Goal: Task Accomplishment & Management: Manage account settings

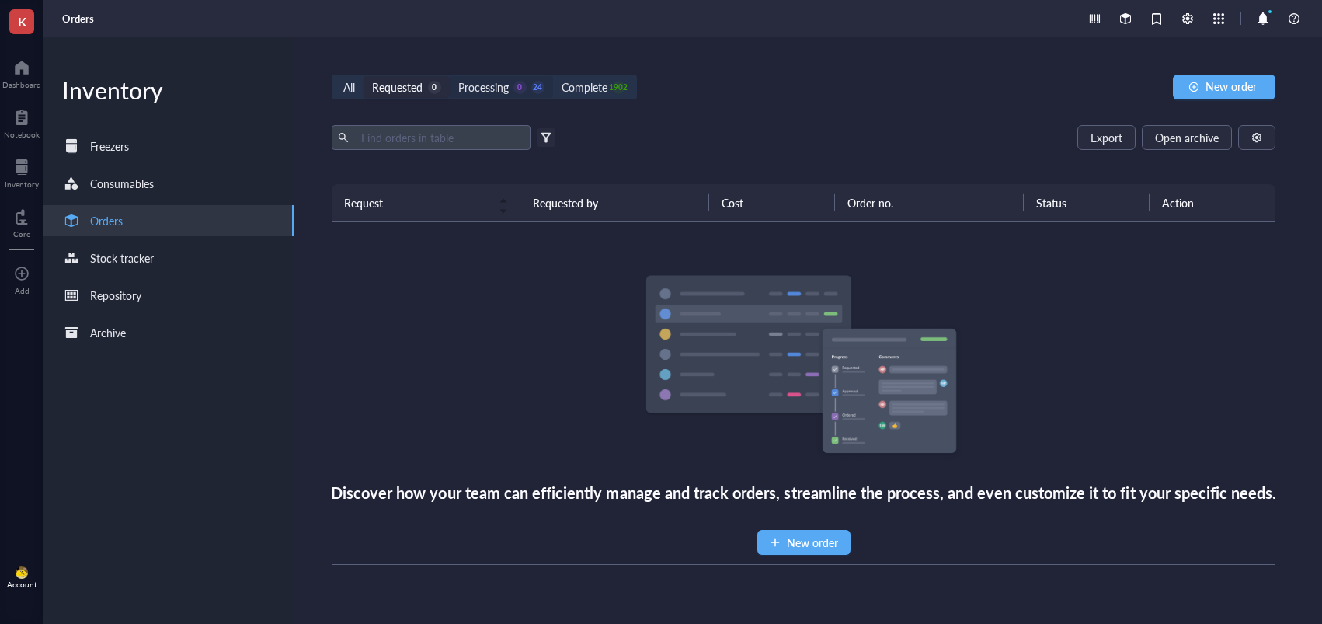
click at [512, 91] on div "Processing 0 24" at bounding box center [501, 86] width 86 height 17
click at [450, 76] on input "Processing 0 24" at bounding box center [450, 76] width 0 height 0
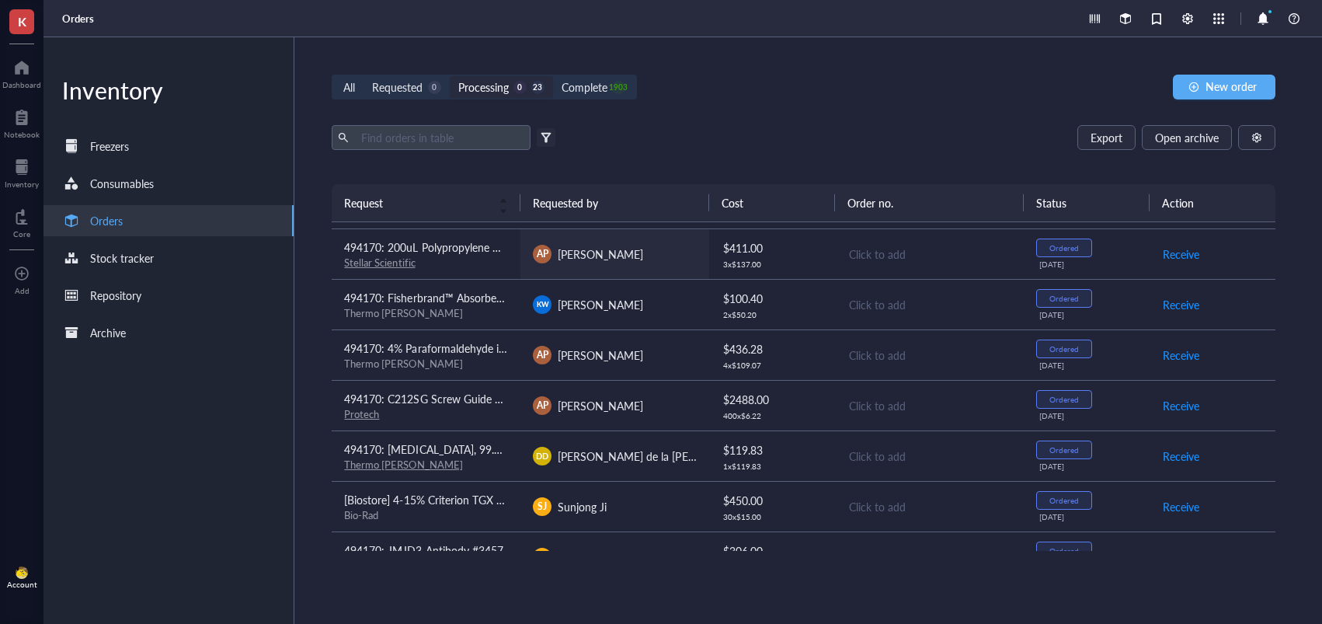
scroll to position [832, 0]
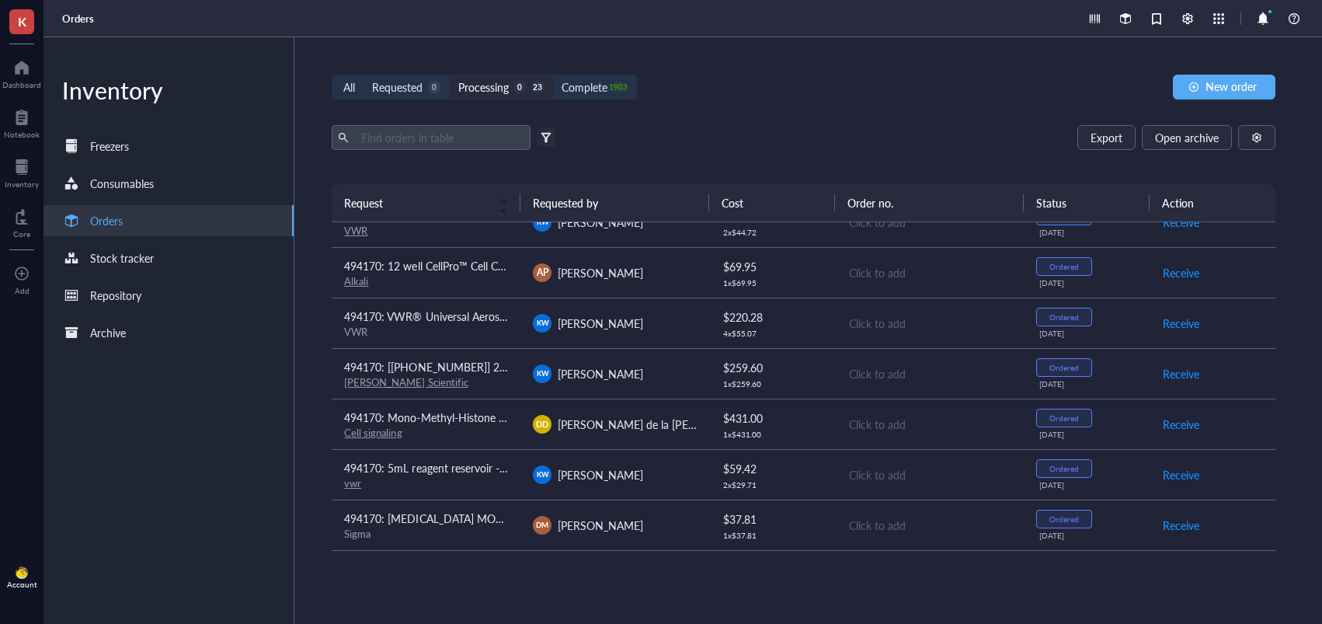
click at [506, 95] on div "Processing" at bounding box center [483, 86] width 50 height 17
click at [450, 76] on input "Processing 0 23" at bounding box center [450, 76] width 0 height 0
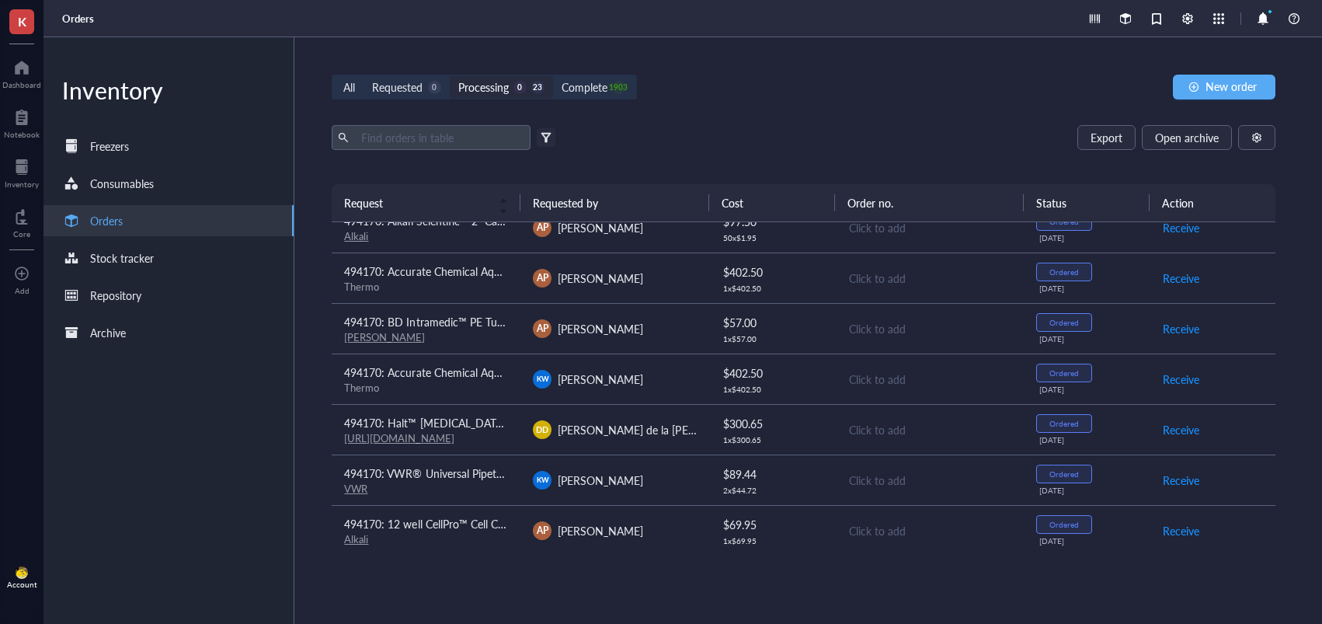
scroll to position [577, 0]
